Goal: Find specific page/section

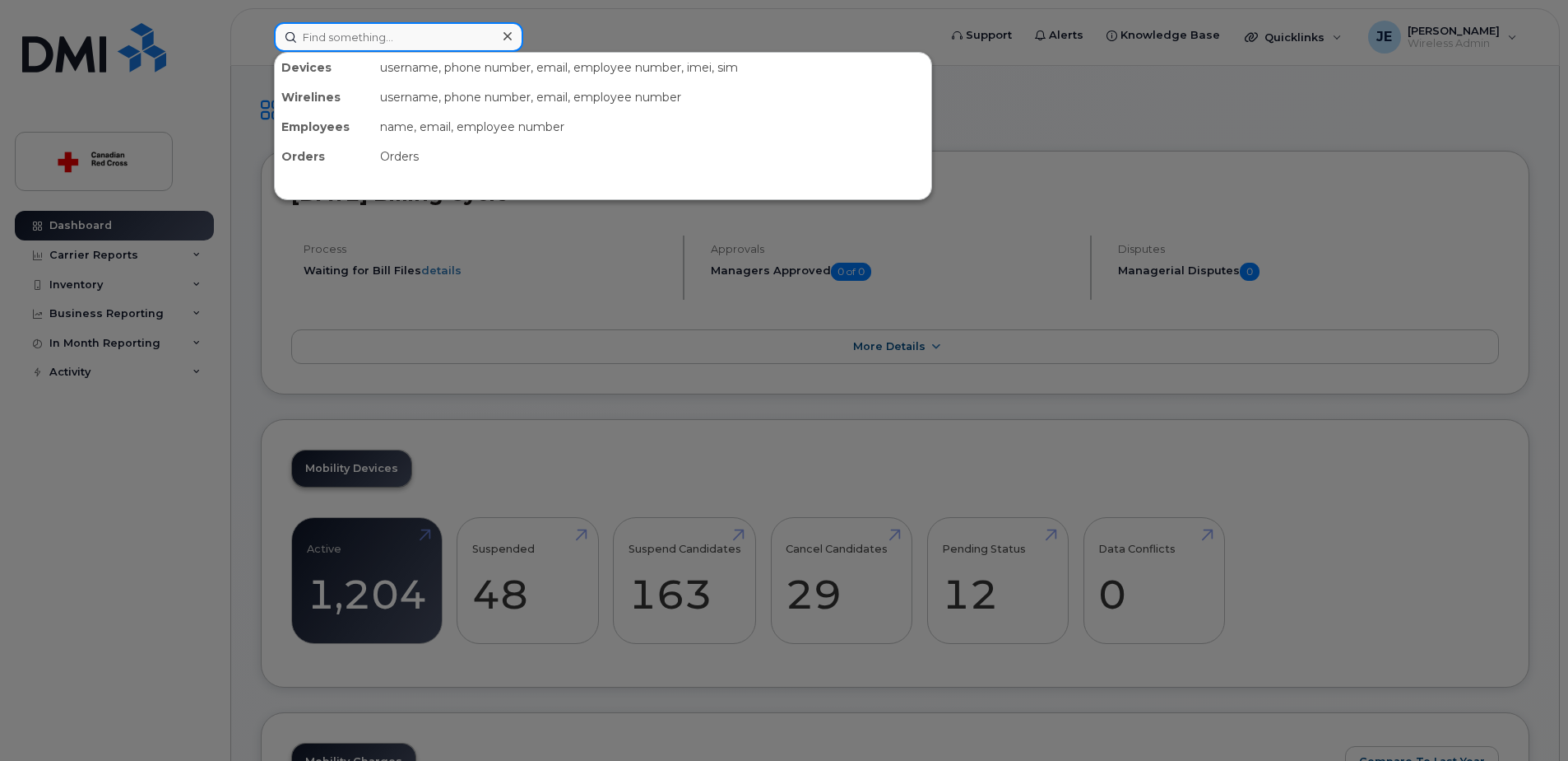
paste input "[PERSON_NAME]"
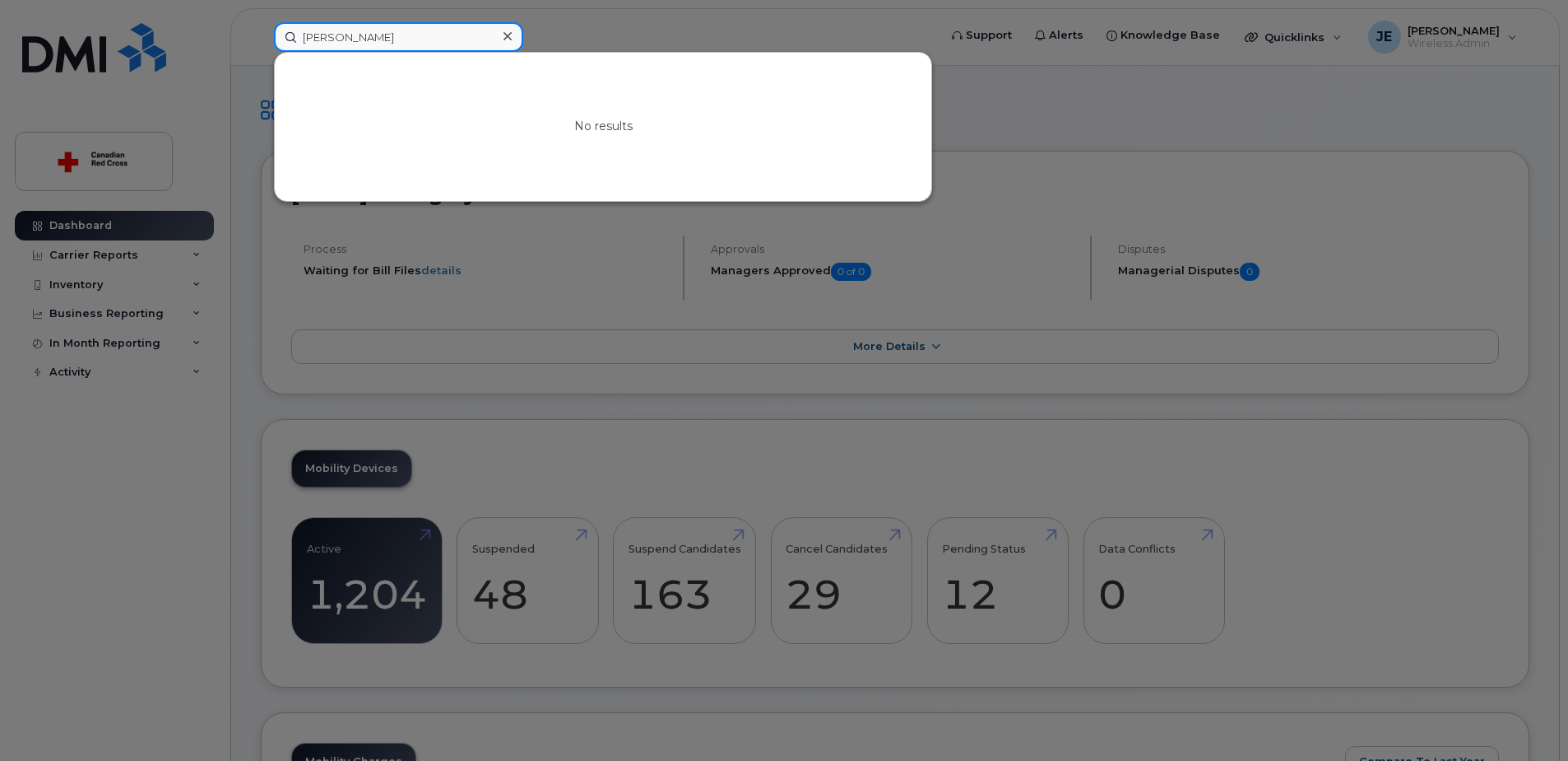
click at [400, 40] on input "[PERSON_NAME]" at bounding box center [398, 37] width 249 height 30
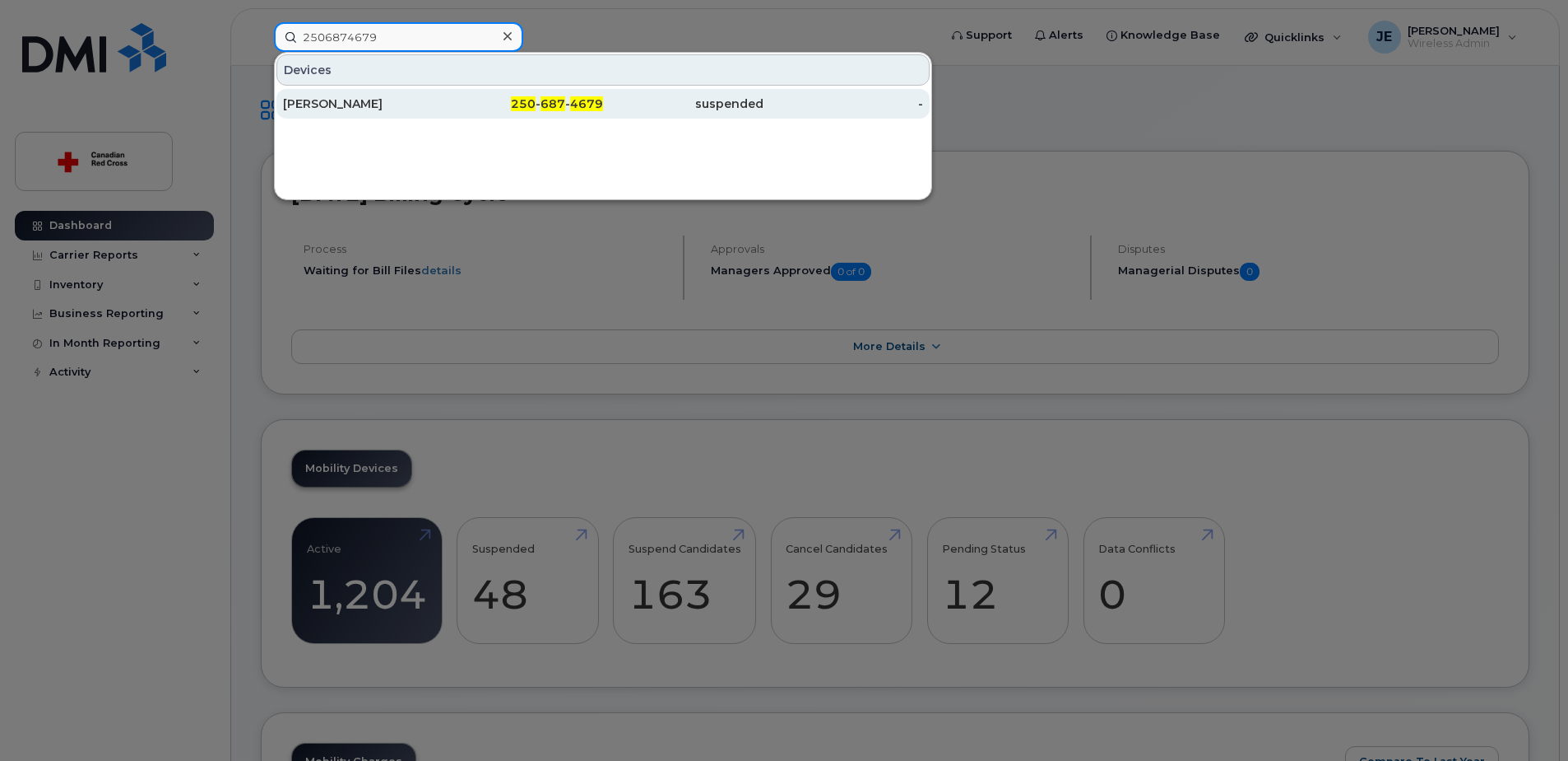
type input "2506874679"
click at [415, 112] on div "[PERSON_NAME]" at bounding box center [363, 103] width 160 height 30
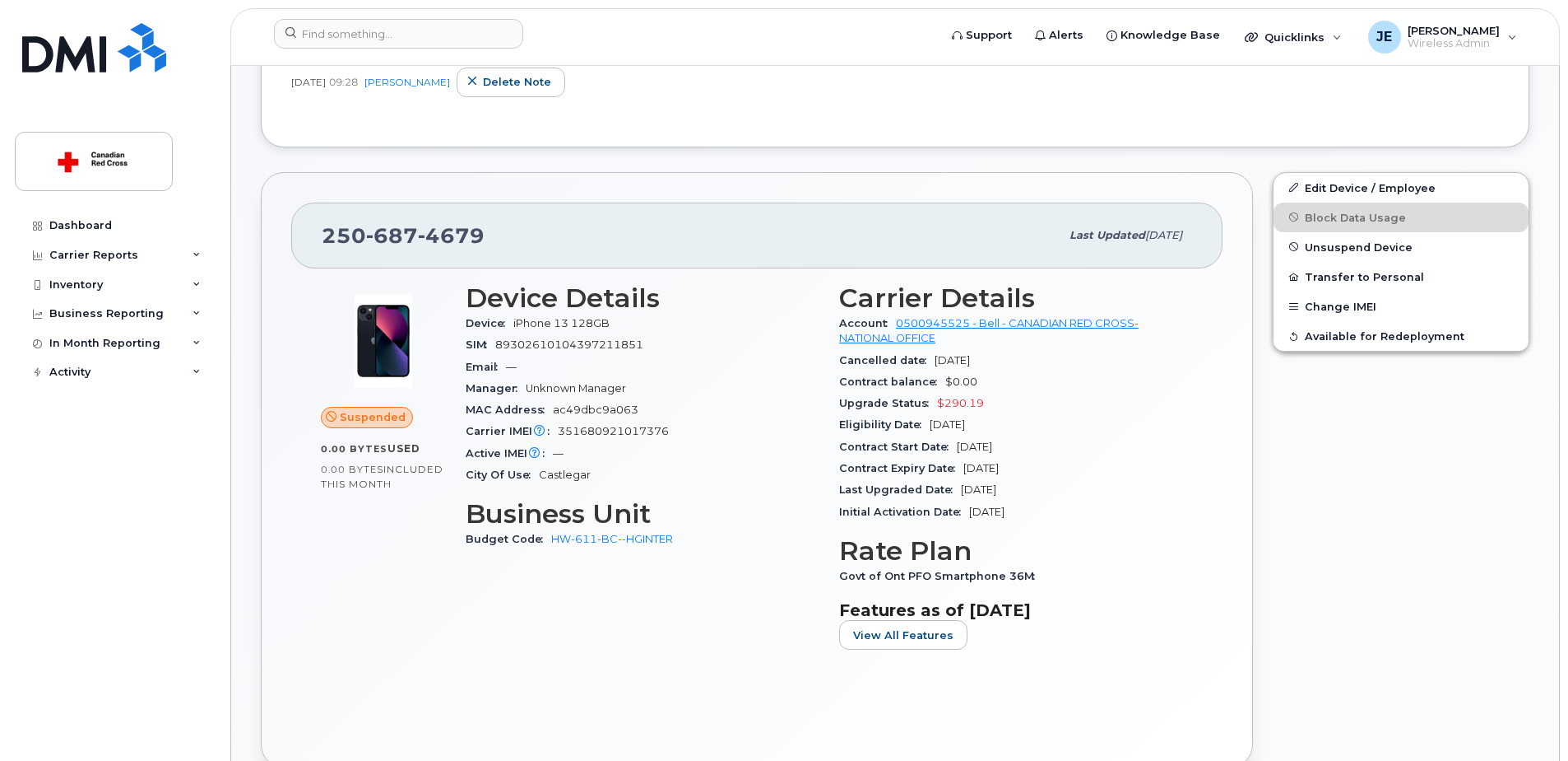
scroll to position [411, 0]
